Goal: Entertainment & Leisure: Consume media (video, audio)

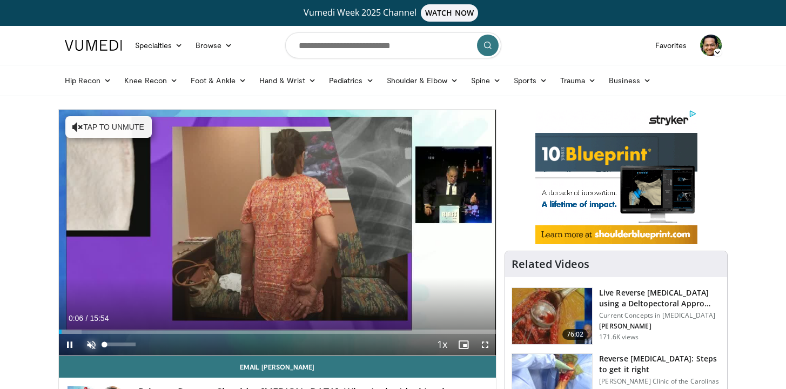
click at [88, 343] on span "Video Player" at bounding box center [91, 345] width 22 height 22
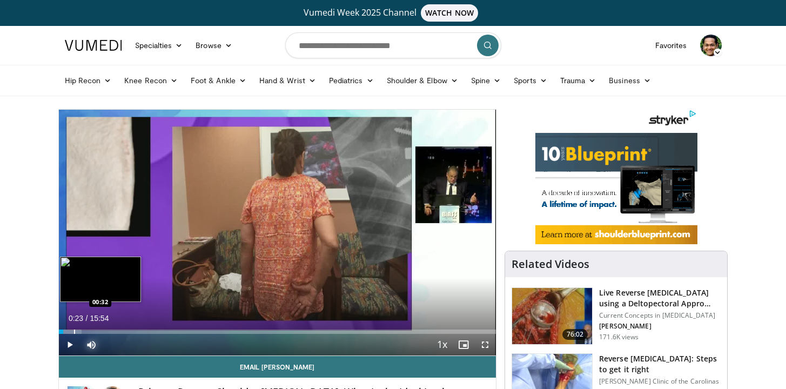
drag, startPoint x: 62, startPoint y: 331, endPoint x: 80, endPoint y: 329, distance: 19.0
click at [80, 329] on div "Loaded : 5.24% 00:23 00:32" at bounding box center [278, 329] width 438 height 10
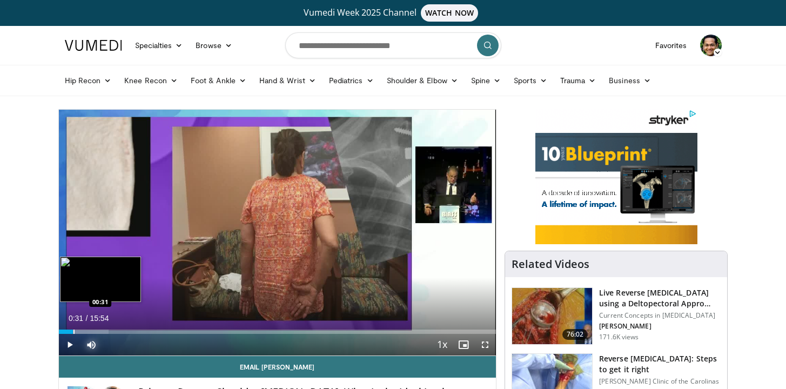
click at [73, 332] on div "Progress Bar" at bounding box center [73, 332] width 1 height 4
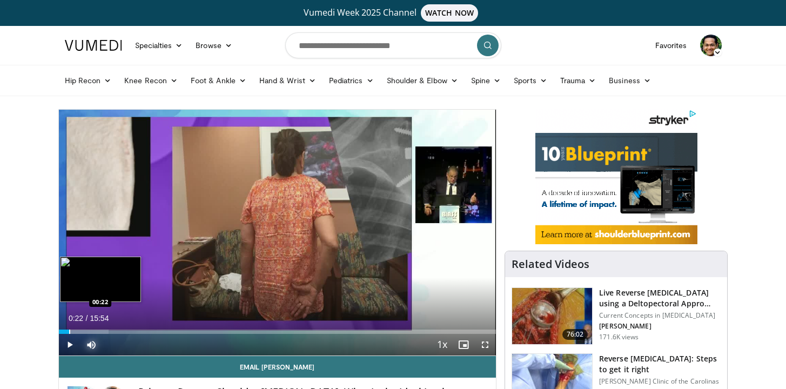
click at [69, 332] on div "Progress Bar" at bounding box center [69, 332] width 1 height 4
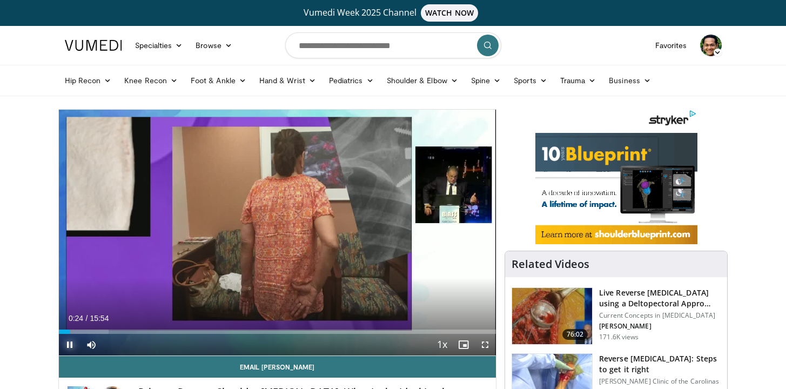
click at [74, 334] on span "Video Player" at bounding box center [70, 345] width 22 height 22
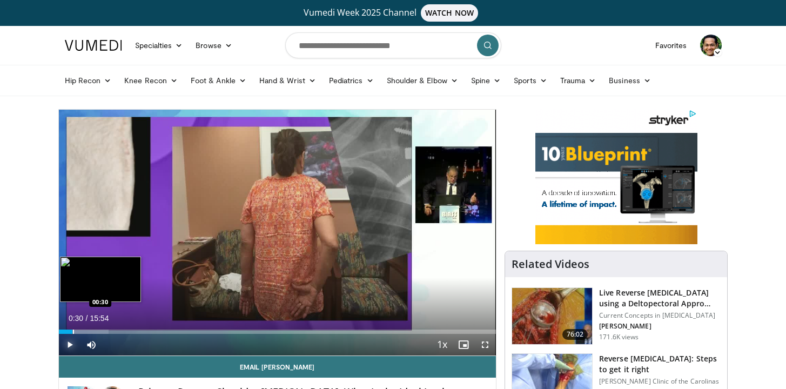
click at [73, 332] on div "Progress Bar" at bounding box center [73, 332] width 1 height 4
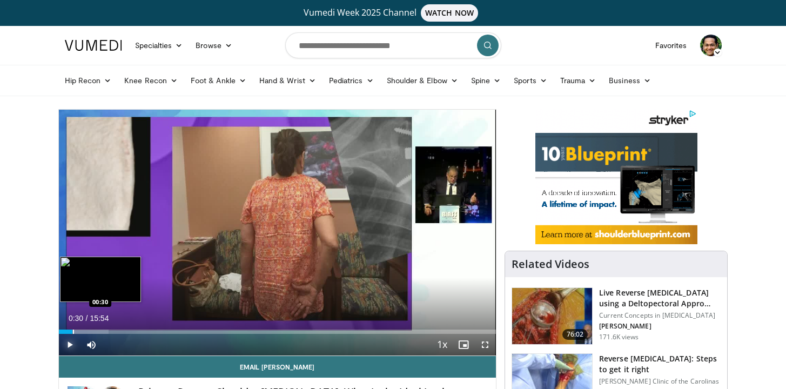
click at [73, 332] on div "Progress Bar" at bounding box center [73, 332] width 1 height 4
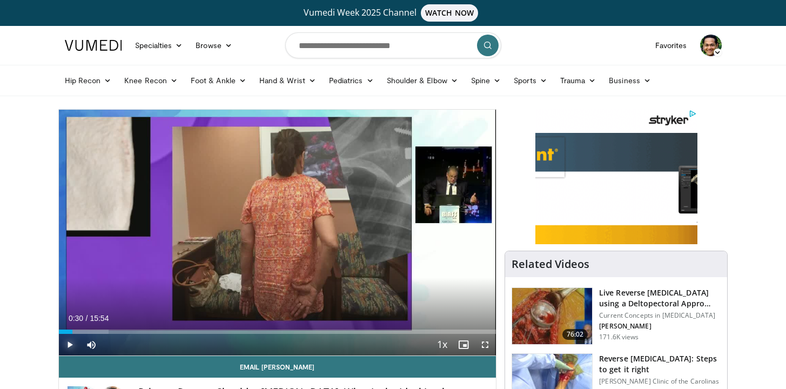
click at [68, 342] on span "Video Player" at bounding box center [70, 345] width 22 height 22
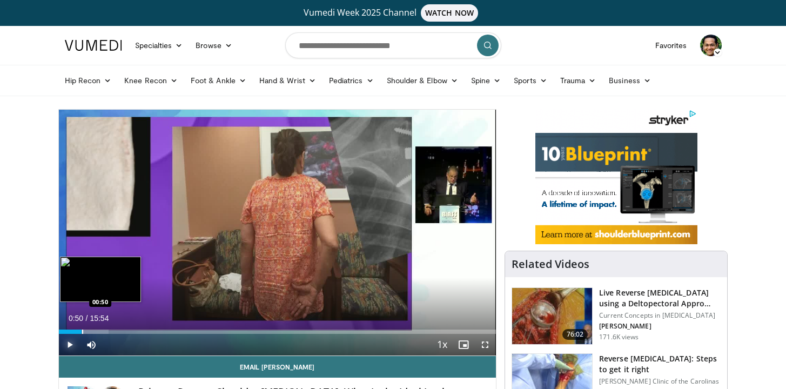
click at [82, 330] on div "Progress Bar" at bounding box center [82, 332] width 1 height 4
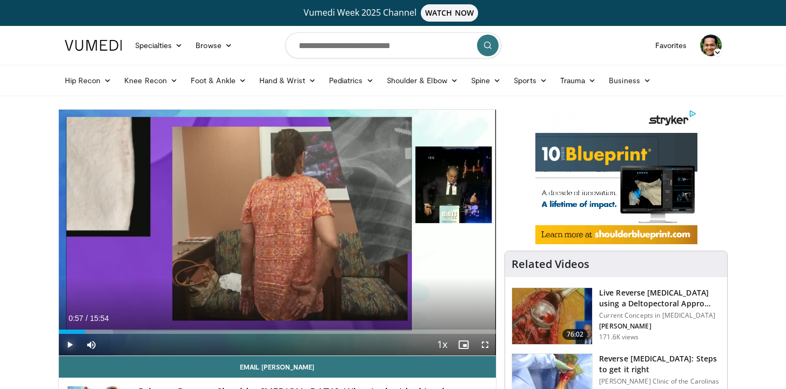
click at [85, 330] on div "Progress Bar" at bounding box center [85, 332] width 1 height 4
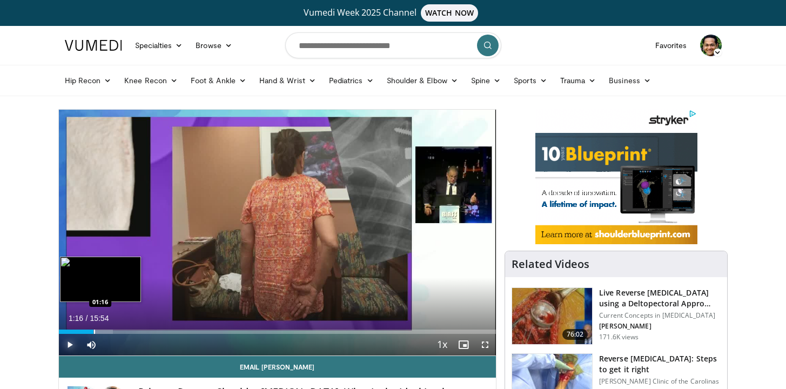
drag, startPoint x: 85, startPoint y: 330, endPoint x: 93, endPoint y: 329, distance: 8.7
click at [93, 329] on div "Loaded : 12.47% 01:16 01:16" at bounding box center [278, 329] width 438 height 10
drag, startPoint x: 93, startPoint y: 332, endPoint x: 102, endPoint y: 330, distance: 8.8
click at [102, 330] on div "Progress Bar" at bounding box center [102, 332] width 1 height 4
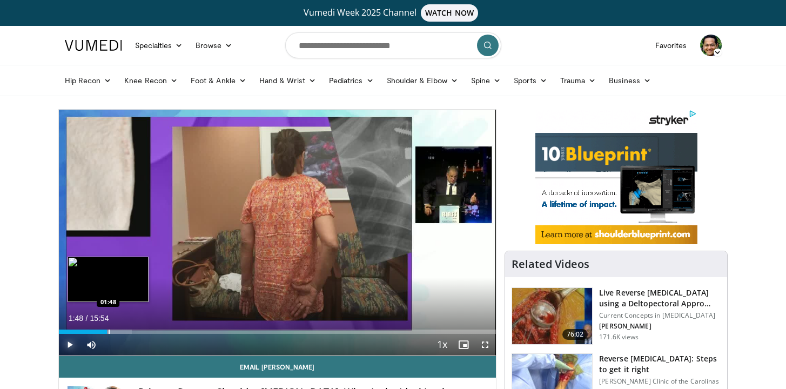
drag, startPoint x: 102, startPoint y: 332, endPoint x: 108, endPoint y: 332, distance: 6.0
click at [109, 332] on div "Progress Bar" at bounding box center [109, 332] width 1 height 4
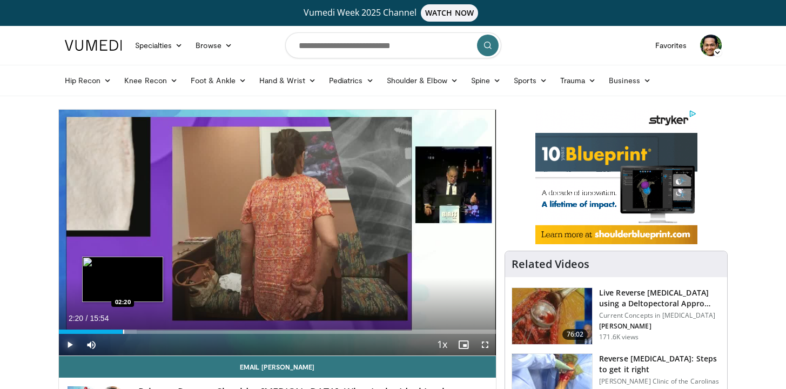
drag, startPoint x: 108, startPoint y: 332, endPoint x: 123, endPoint y: 330, distance: 14.7
click at [123, 330] on div "Progress Bar" at bounding box center [123, 332] width 1 height 4
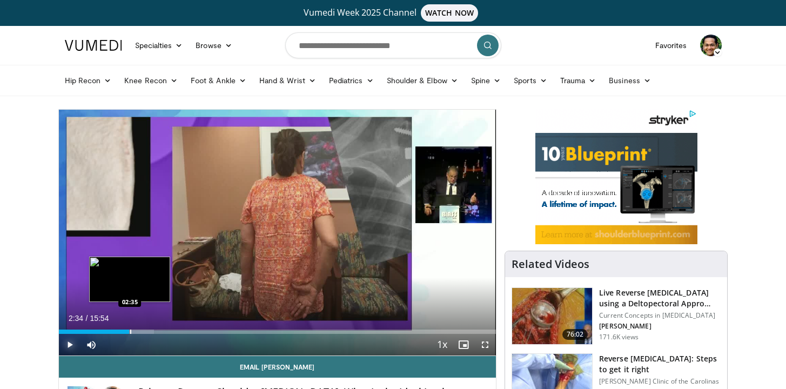
drag, startPoint x: 121, startPoint y: 331, endPoint x: 130, endPoint y: 331, distance: 8.6
click at [130, 331] on div "Progress Bar" at bounding box center [130, 332] width 1 height 4
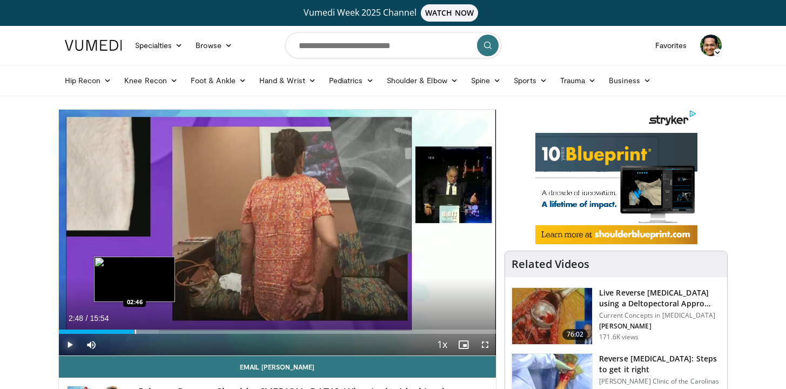
drag, startPoint x: 130, startPoint y: 331, endPoint x: 136, endPoint y: 331, distance: 5.9
click at [136, 331] on div "Progress Bar" at bounding box center [135, 332] width 1 height 4
drag, startPoint x: 136, startPoint y: 331, endPoint x: 146, endPoint y: 330, distance: 10.8
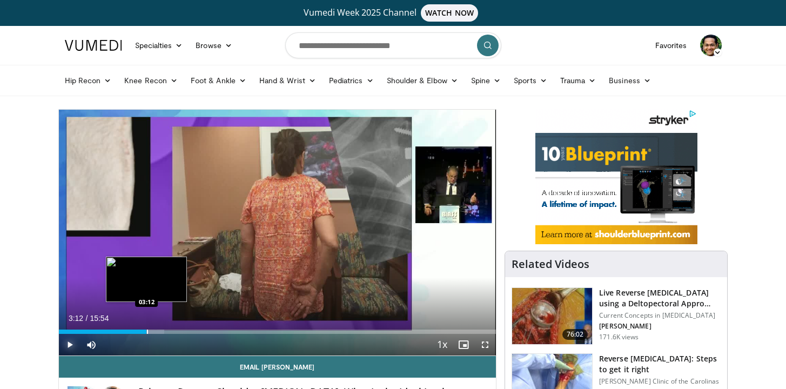
click at [147, 330] on div "Progress Bar" at bounding box center [147, 332] width 1 height 4
drag, startPoint x: 143, startPoint y: 332, endPoint x: 153, endPoint y: 330, distance: 9.9
click at [153, 330] on div "Progress Bar" at bounding box center [153, 332] width 1 height 4
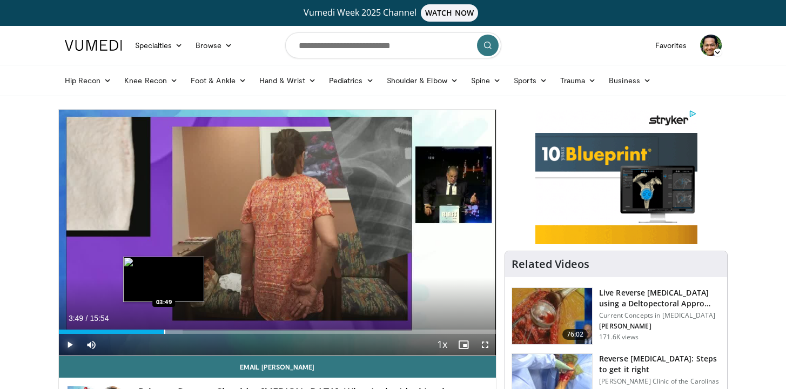
drag, startPoint x: 153, startPoint y: 330, endPoint x: 164, endPoint y: 330, distance: 10.8
click at [164, 330] on div "Progress Bar" at bounding box center [164, 332] width 1 height 4
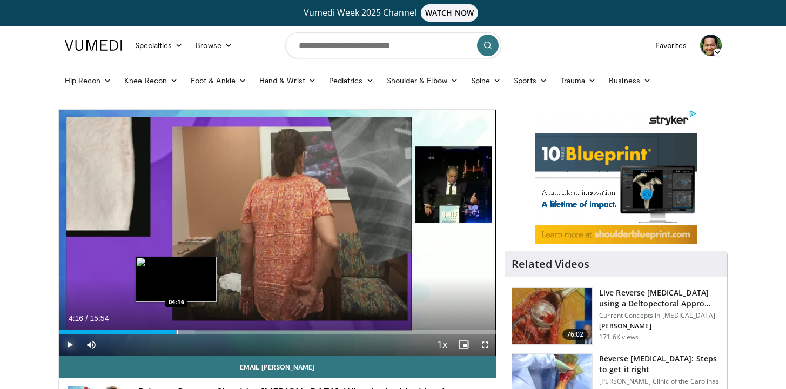
drag, startPoint x: 164, startPoint y: 330, endPoint x: 176, endPoint y: 328, distance: 12.5
click at [176, 328] on div "Loaded : 31.17% 04:16 04:16" at bounding box center [278, 329] width 438 height 10
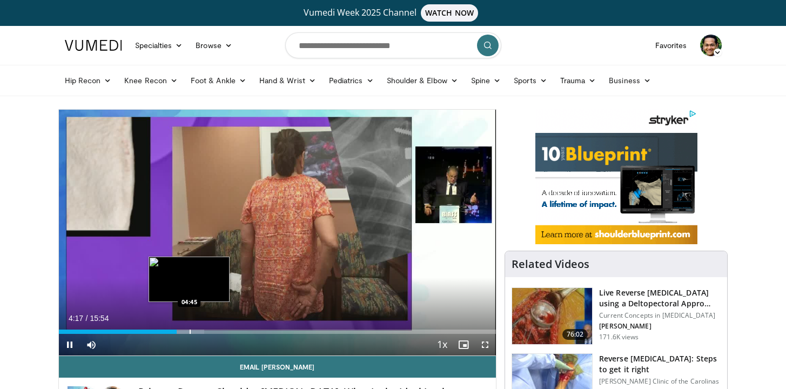
drag, startPoint x: 176, startPoint y: 328, endPoint x: 189, endPoint y: 327, distance: 13.0
click at [189, 327] on video-js "**********" at bounding box center [278, 233] width 438 height 246
click at [192, 332] on div "Progress Bar" at bounding box center [192, 332] width 1 height 4
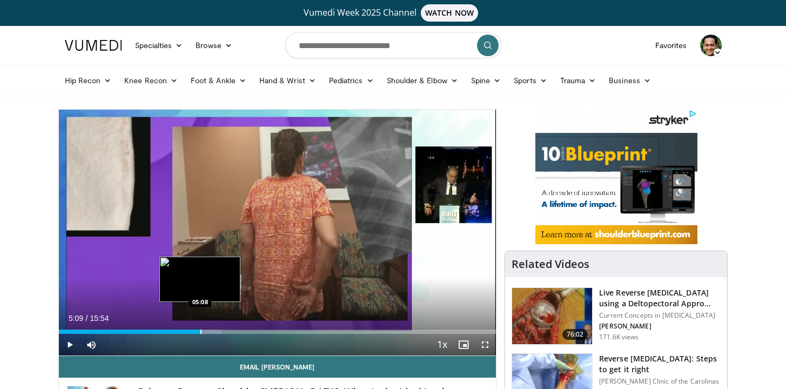
click at [200, 332] on div "Progress Bar" at bounding box center [200, 332] width 1 height 4
drag, startPoint x: 200, startPoint y: 332, endPoint x: 210, endPoint y: 332, distance: 9.7
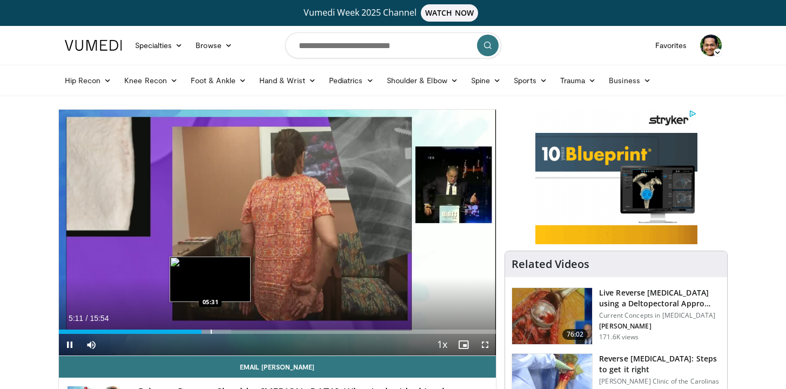
click at [210, 332] on video-js "**********" at bounding box center [278, 233] width 438 height 246
click at [213, 332] on div "Progress Bar" at bounding box center [213, 332] width 1 height 4
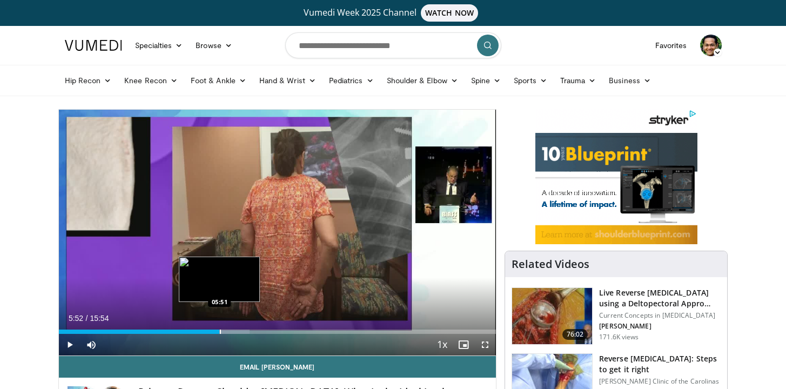
click at [220, 333] on div "Progress Bar" at bounding box center [220, 332] width 1 height 4
click at [223, 332] on div "Progress Bar" at bounding box center [223, 332] width 1 height 4
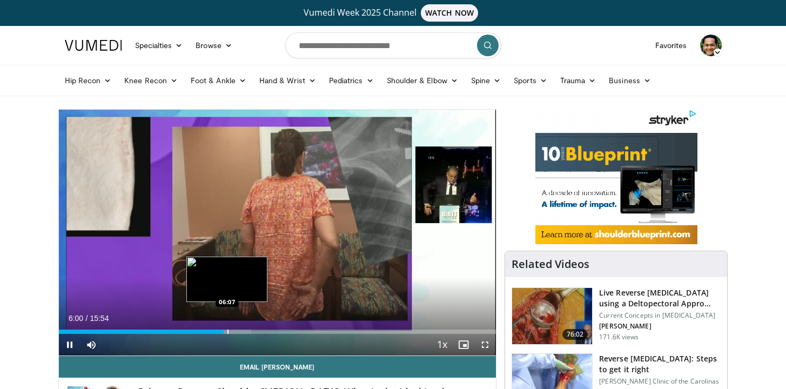
click at [227, 332] on video-js "**********" at bounding box center [278, 233] width 438 height 246
drag, startPoint x: 227, startPoint y: 332, endPoint x: 233, endPoint y: 332, distance: 5.9
click at [234, 332] on div "Progress Bar" at bounding box center [234, 332] width 1 height 4
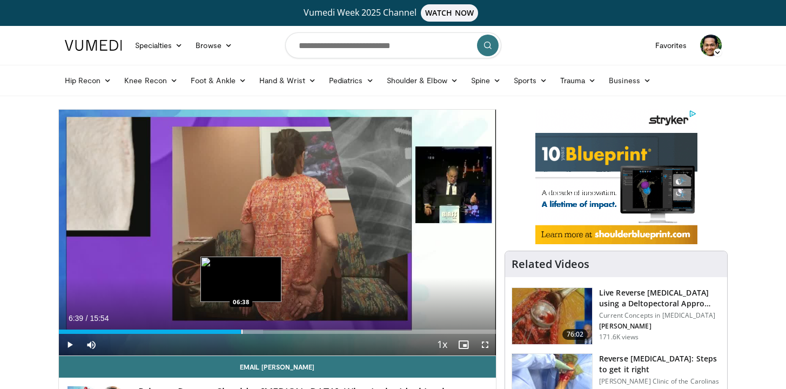
drag, startPoint x: 233, startPoint y: 332, endPoint x: 241, endPoint y: 331, distance: 8.2
click at [241, 331] on div "Progress Bar" at bounding box center [241, 332] width 1 height 4
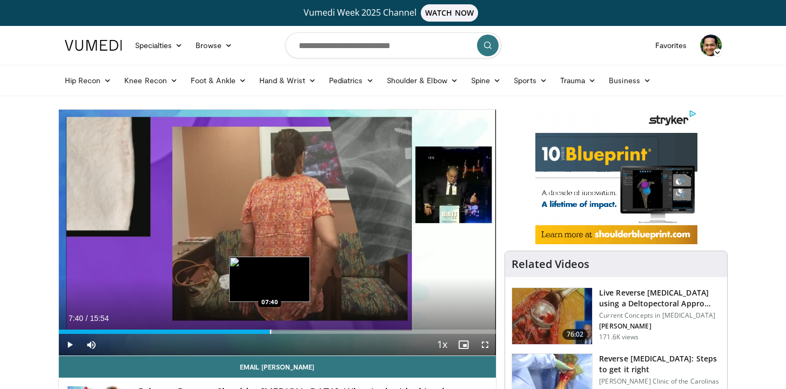
drag, startPoint x: 241, startPoint y: 333, endPoint x: 270, endPoint y: 330, distance: 28.8
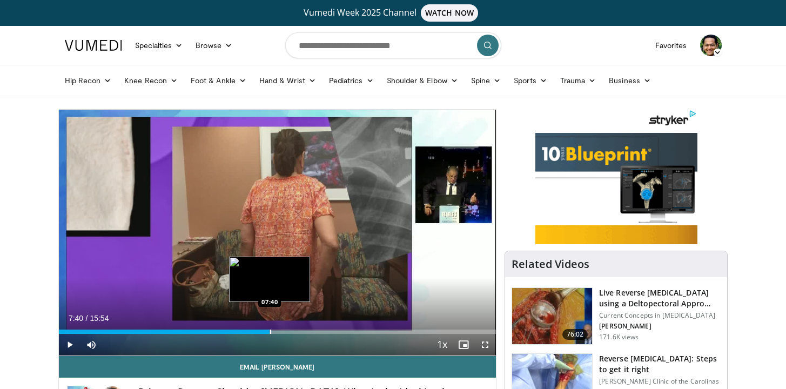
click at [270, 330] on div "Progress Bar" at bounding box center [270, 332] width 1 height 4
click at [265, 331] on video-js "**********" at bounding box center [278, 233] width 438 height 246
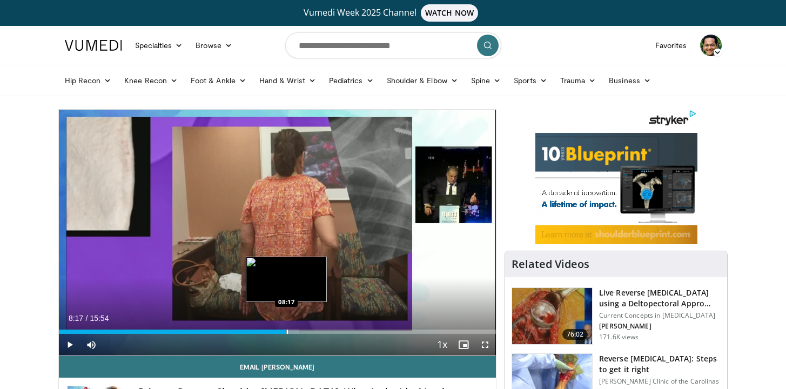
drag, startPoint x: 266, startPoint y: 332, endPoint x: 286, endPoint y: 331, distance: 20.0
click at [287, 331] on div "Progress Bar" at bounding box center [287, 332] width 1 height 4
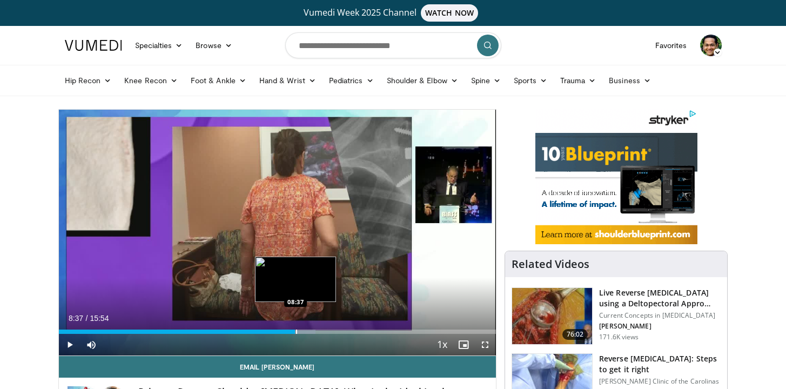
drag, startPoint x: 286, startPoint y: 331, endPoint x: 295, endPoint y: 331, distance: 9.2
click at [296, 331] on div "Progress Bar" at bounding box center [296, 332] width 1 height 4
drag, startPoint x: 295, startPoint y: 331, endPoint x: 301, endPoint y: 331, distance: 5.4
click at [301, 331] on div "Progress Bar" at bounding box center [301, 332] width 1 height 4
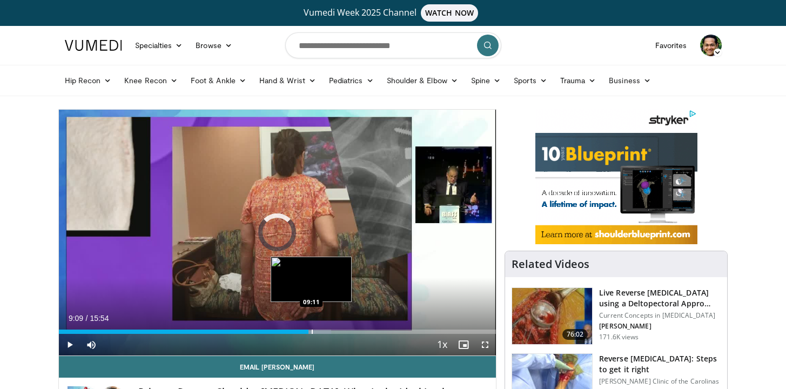
drag, startPoint x: 301, startPoint y: 331, endPoint x: 311, endPoint y: 331, distance: 10.3
click at [312, 331] on div "Progress Bar" at bounding box center [312, 332] width 1 height 4
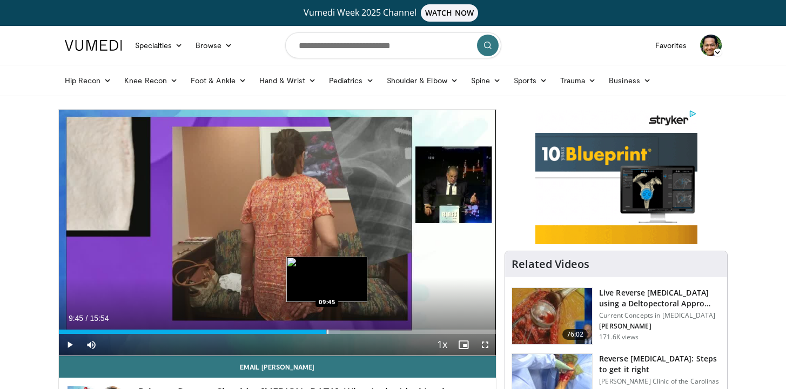
drag, startPoint x: 311, startPoint y: 331, endPoint x: 327, endPoint y: 331, distance: 15.7
click at [327, 331] on div "Progress Bar" at bounding box center [327, 332] width 1 height 4
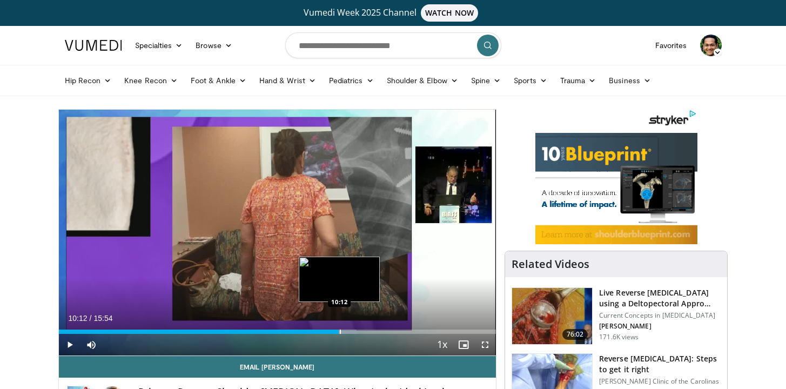
drag, startPoint x: 327, startPoint y: 331, endPoint x: 340, endPoint y: 331, distance: 13.0
click at [340, 331] on div "Progress Bar" at bounding box center [340, 332] width 1 height 4
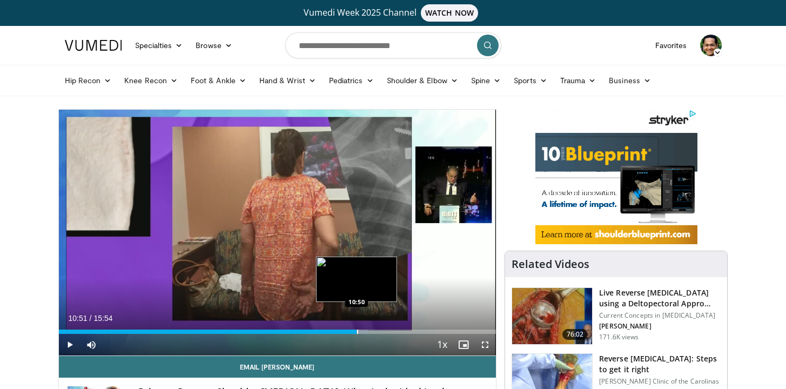
drag, startPoint x: 340, startPoint y: 331, endPoint x: 357, endPoint y: 329, distance: 17.4
click at [357, 330] on div "Progress Bar" at bounding box center [357, 332] width 1 height 4
drag, startPoint x: 356, startPoint y: 331, endPoint x: 368, endPoint y: 330, distance: 11.9
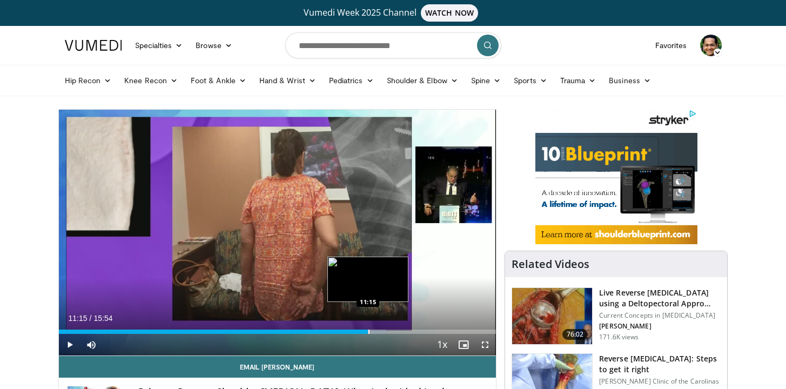
click at [368, 330] on div "Loaded : 74.83% 11:15 11:15" at bounding box center [278, 332] width 438 height 4
drag, startPoint x: 368, startPoint y: 330, endPoint x: 375, endPoint y: 329, distance: 7.6
click at [375, 329] on div "Loaded : 77.61% 11:31 11:31" at bounding box center [278, 329] width 438 height 10
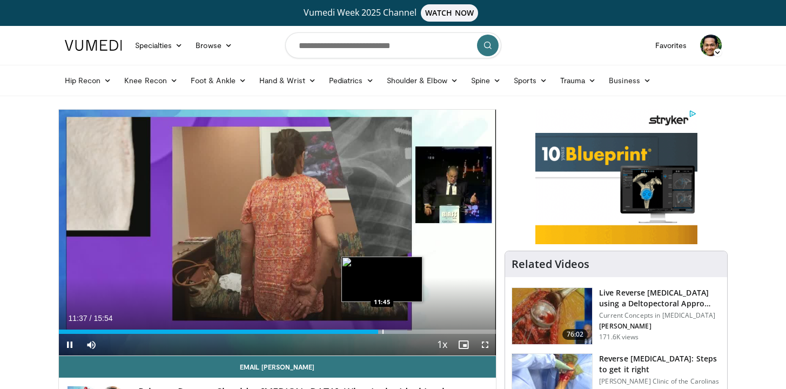
drag, startPoint x: 375, startPoint y: 329, endPoint x: 382, endPoint y: 329, distance: 6.5
click at [382, 329] on video-js "**********" at bounding box center [278, 233] width 438 height 246
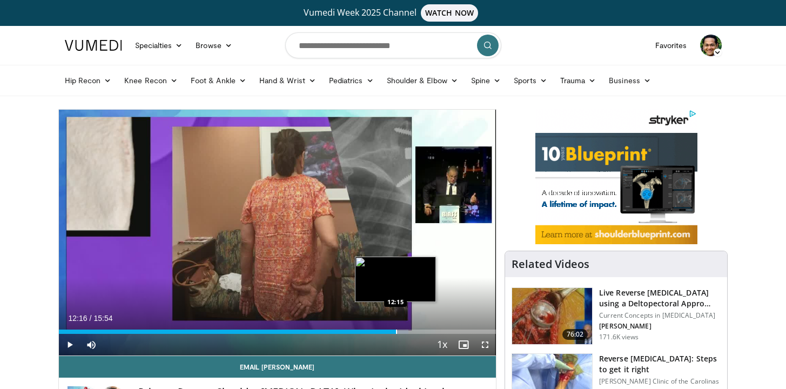
drag, startPoint x: 380, startPoint y: 332, endPoint x: 395, endPoint y: 332, distance: 15.1
click at [396, 332] on div "Progress Bar" at bounding box center [396, 332] width 1 height 4
click at [399, 331] on div "Progress Bar" at bounding box center [399, 332] width 1 height 4
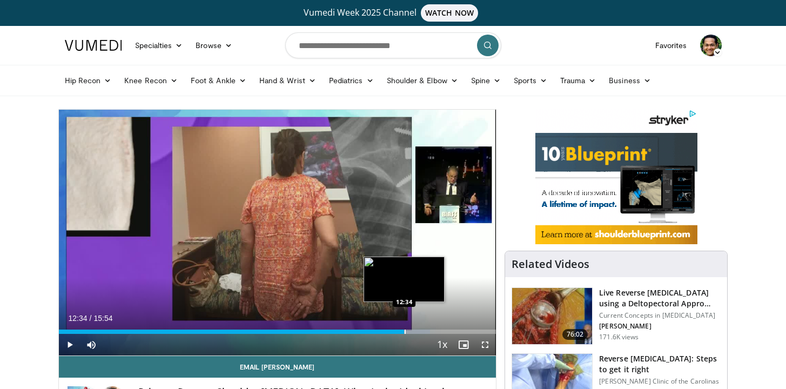
click at [405, 332] on div "Progress Bar" at bounding box center [405, 332] width 1 height 4
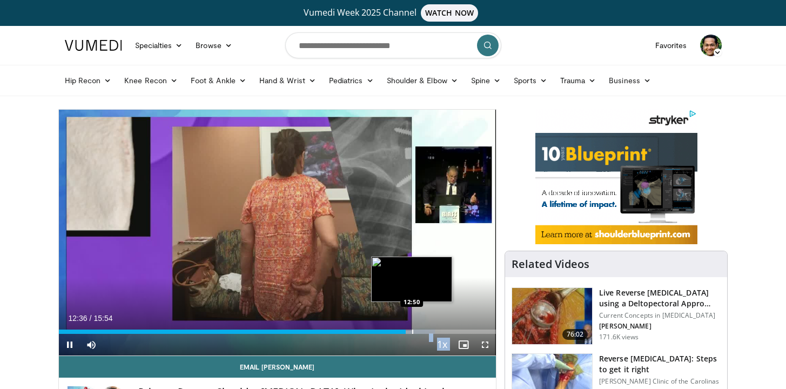
drag, startPoint x: 406, startPoint y: 333, endPoint x: 412, endPoint y: 331, distance: 6.2
click at [412, 331] on video-js "**********" at bounding box center [278, 233] width 438 height 246
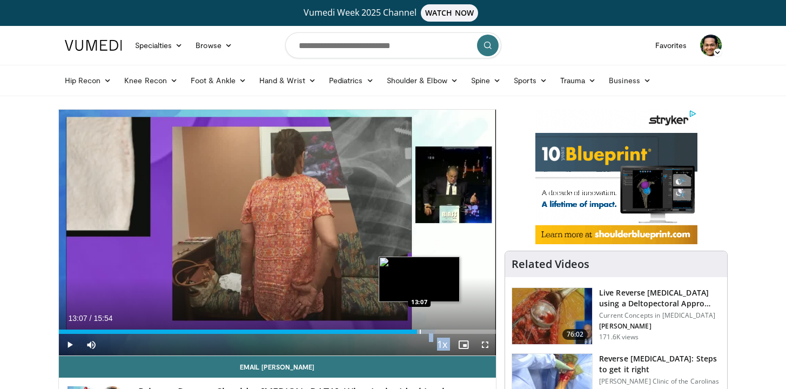
drag, startPoint x: 405, startPoint y: 333, endPoint x: 419, endPoint y: 333, distance: 14.0
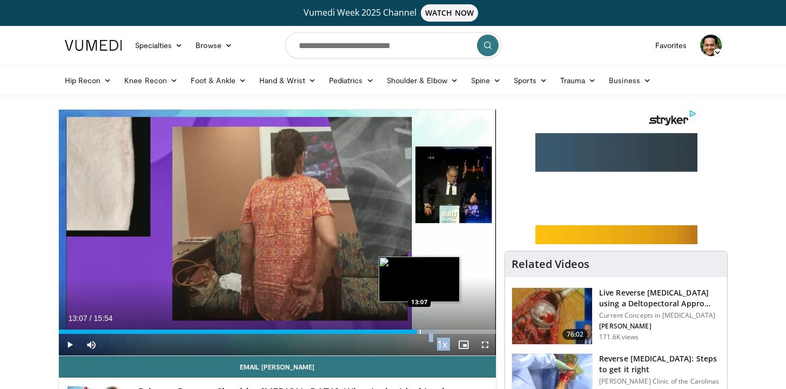
click at [420, 333] on div "Progress Bar" at bounding box center [420, 332] width 1 height 4
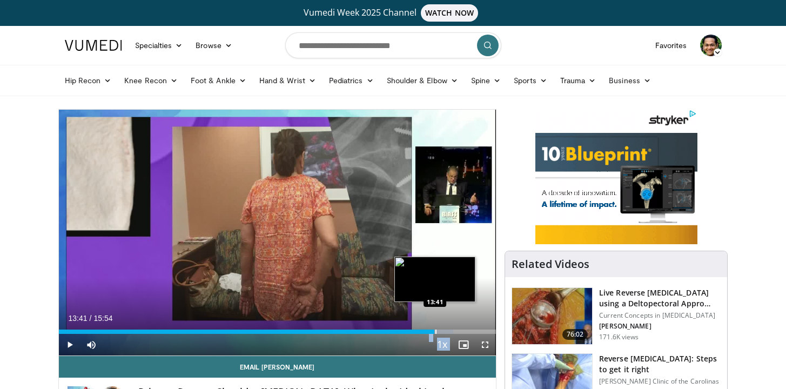
drag, startPoint x: 424, startPoint y: 332, endPoint x: 435, endPoint y: 330, distance: 11.5
click at [435, 330] on div "Progress Bar" at bounding box center [435, 332] width 1 height 4
click at [436, 332] on div "Progress Bar" at bounding box center [436, 332] width 1 height 4
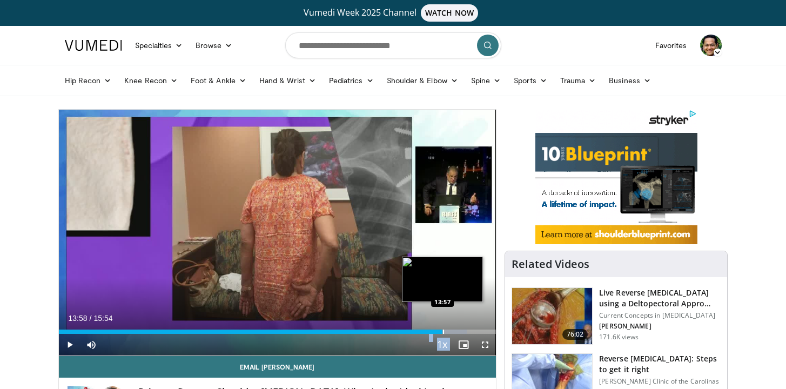
drag, startPoint x: 436, startPoint y: 332, endPoint x: 443, endPoint y: 331, distance: 7.0
click at [443, 331] on div "Progress Bar" at bounding box center [443, 332] width 1 height 4
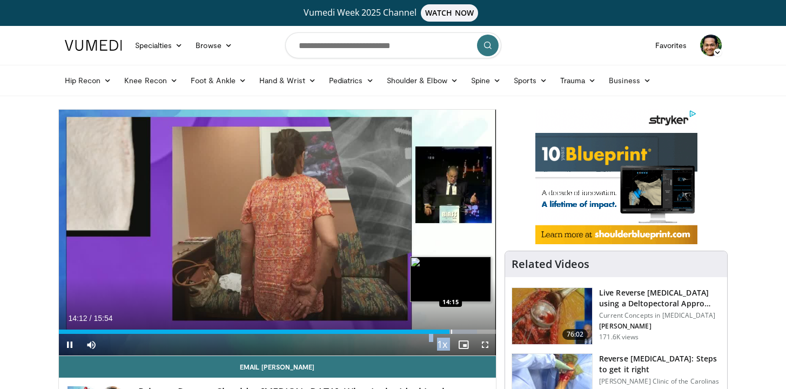
click at [451, 332] on div "Progress Bar" at bounding box center [451, 332] width 1 height 4
drag, startPoint x: 451, startPoint y: 332, endPoint x: 456, endPoint y: 331, distance: 6.2
click at [457, 331] on div "Progress Bar" at bounding box center [457, 332] width 1 height 4
click at [460, 331] on div "Progress Bar" at bounding box center [460, 332] width 1 height 4
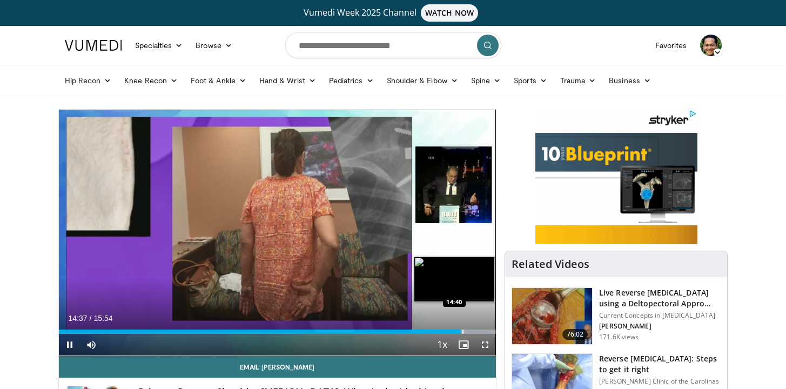
click at [462, 331] on video-js "**********" at bounding box center [278, 233] width 438 height 246
drag, startPoint x: 461, startPoint y: 333, endPoint x: 467, endPoint y: 331, distance: 6.3
click at [467, 331] on div "Progress Bar" at bounding box center [467, 332] width 1 height 4
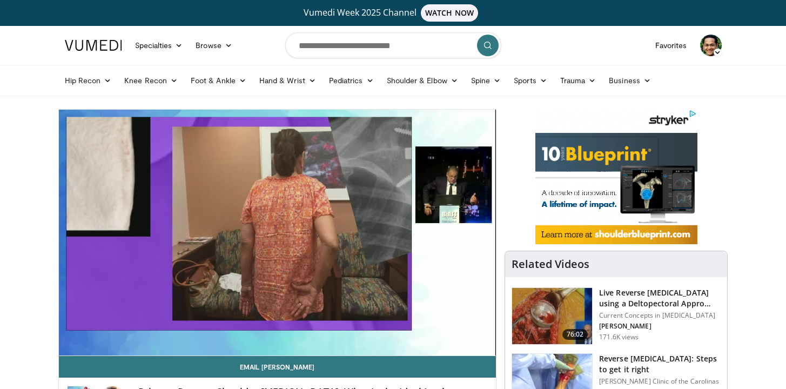
click at [467, 332] on div "10 seconds Tap to unmute" at bounding box center [278, 233] width 438 height 246
